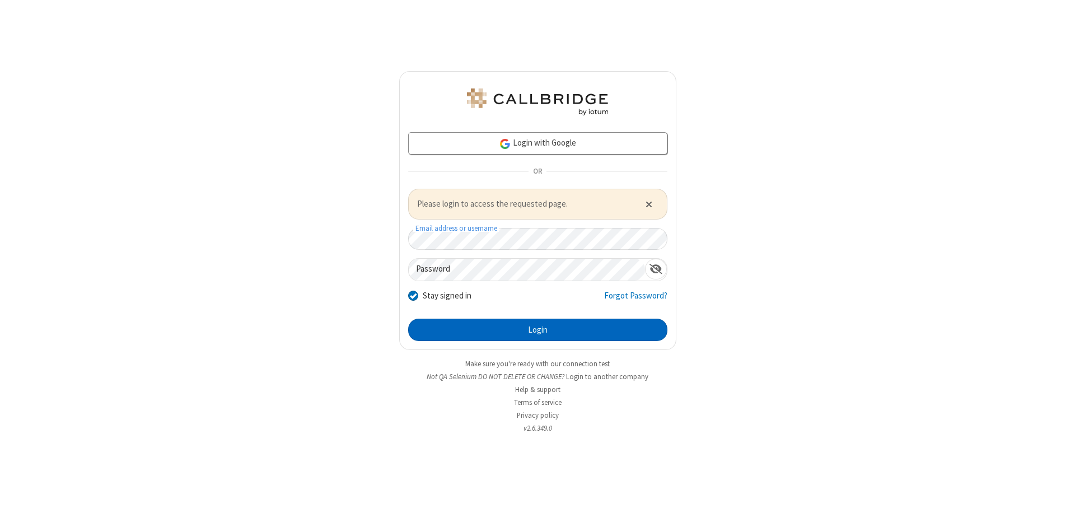
click at [538, 329] on button "Login" at bounding box center [537, 330] width 259 height 22
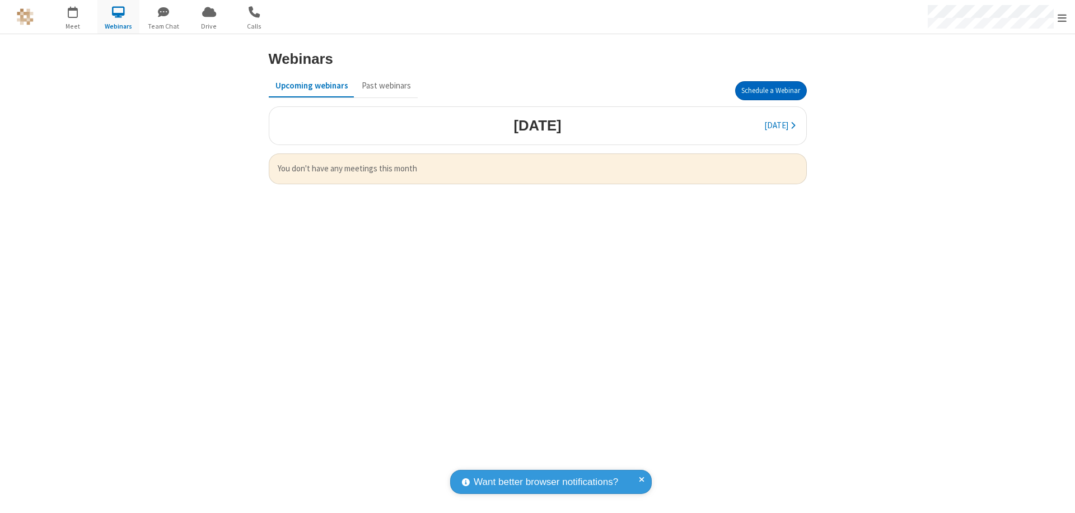
click at [770, 91] on button "Schedule a Webinar" at bounding box center [771, 90] width 72 height 19
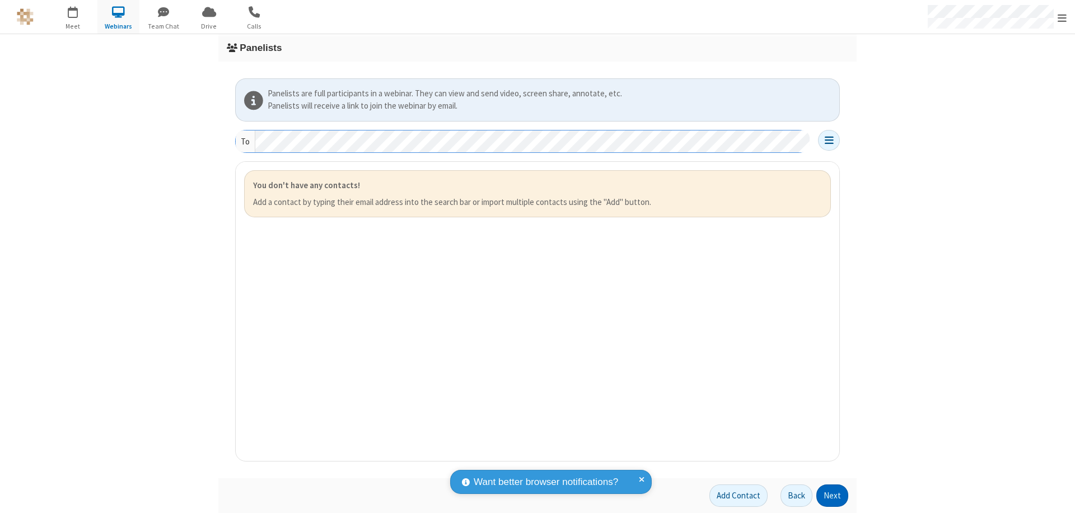
click at [833, 496] on button "Next" at bounding box center [832, 495] width 32 height 22
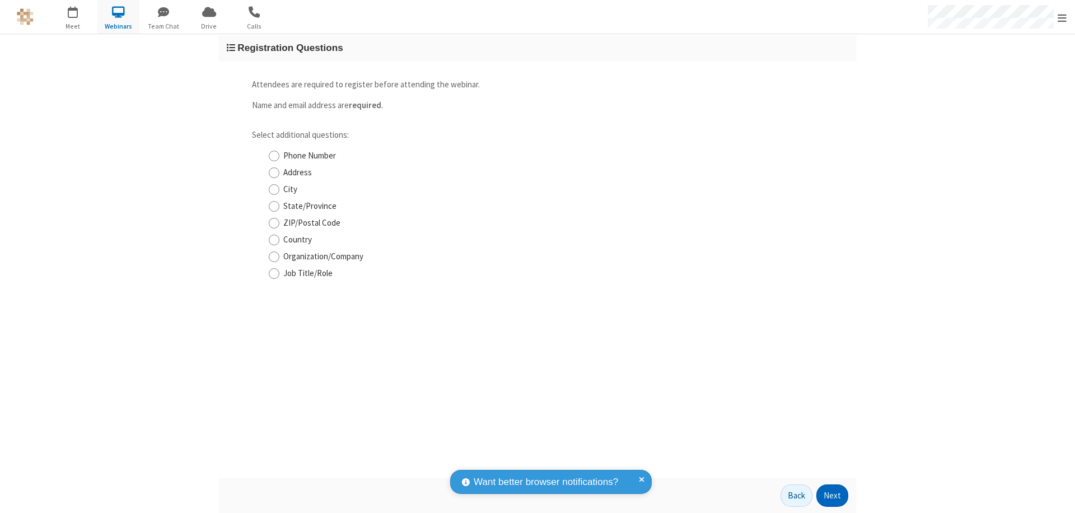
click at [274, 156] on input "Phone Number" at bounding box center [274, 156] width 11 height 12
checkbox input "true"
click at [833, 496] on button "Next" at bounding box center [832, 495] width 32 height 22
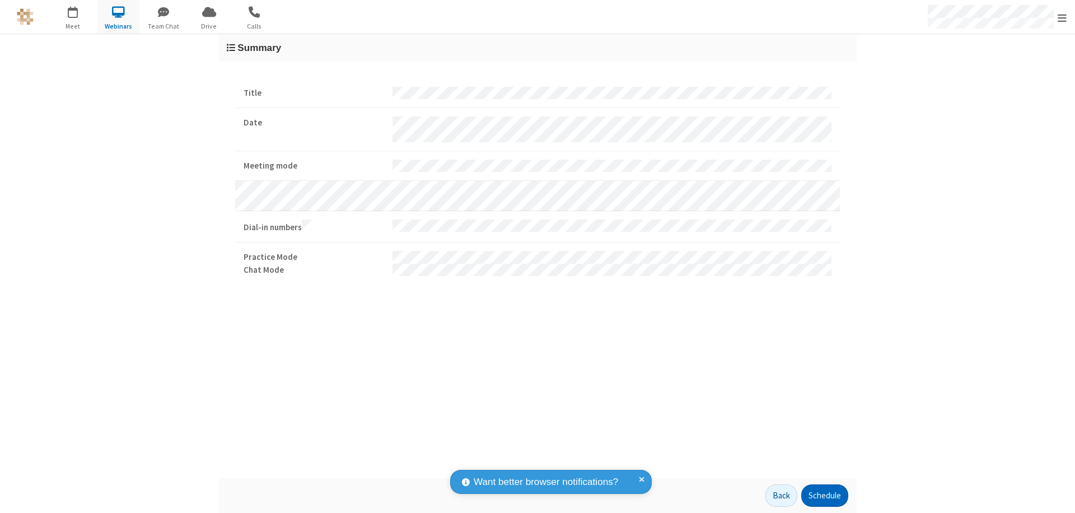
click at [824, 496] on button "Schedule" at bounding box center [824, 495] width 47 height 22
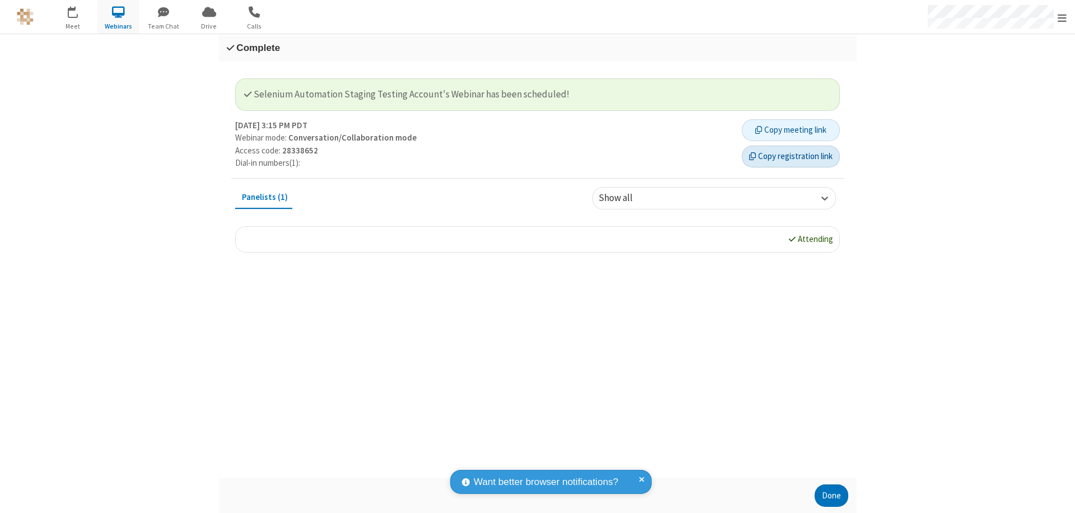
click at [791, 156] on button "Copy registration link" at bounding box center [791, 157] width 98 height 22
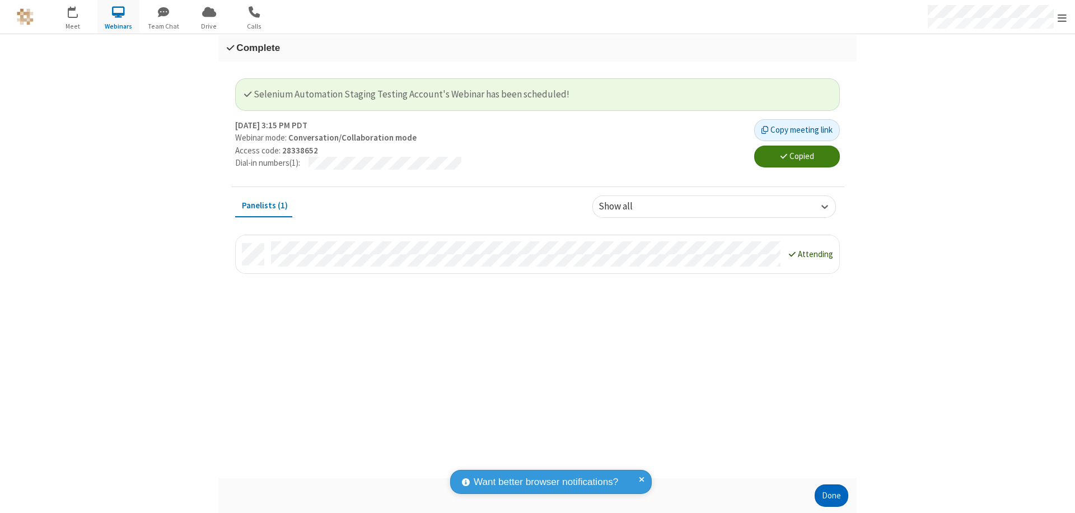
click at [831, 496] on button "Done" at bounding box center [832, 495] width 34 height 22
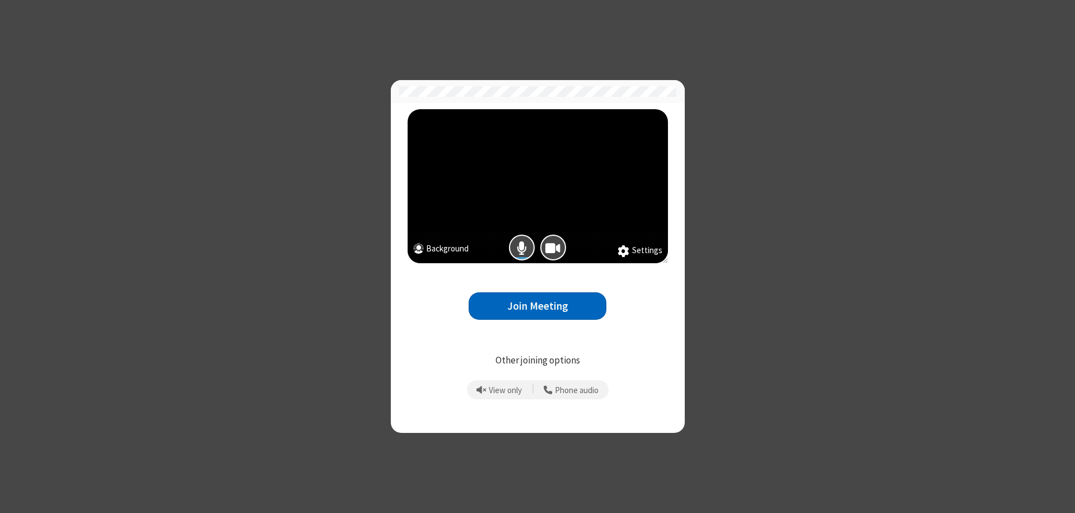
click at [538, 306] on button "Join Meeting" at bounding box center [538, 305] width 138 height 27
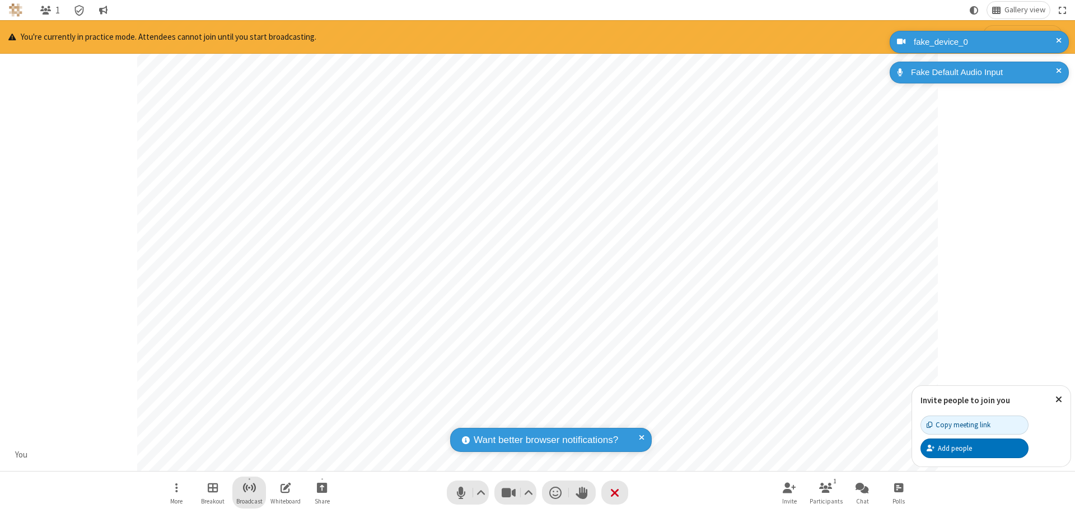
click at [249, 487] on span "Start broadcast" at bounding box center [249, 487] width 14 height 14
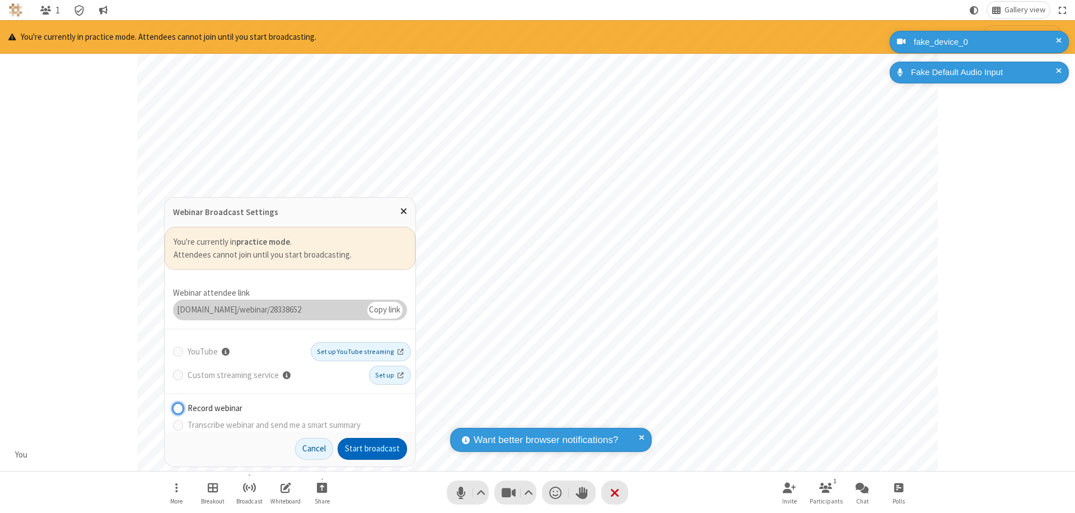
click at [372, 448] on button "Start broadcast" at bounding box center [372, 449] width 69 height 22
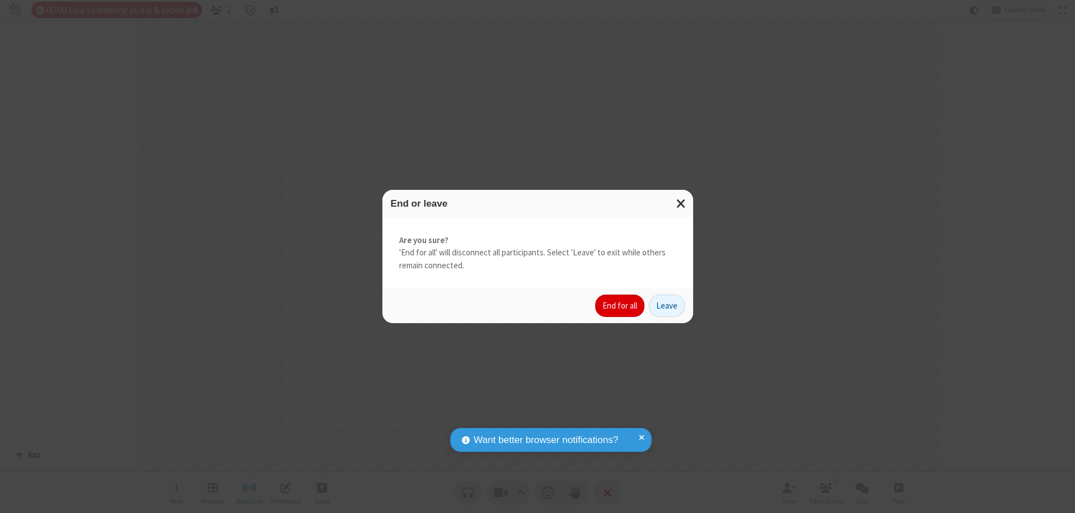
click at [620, 306] on button "End for all" at bounding box center [619, 306] width 49 height 22
